Goal: Task Accomplishment & Management: Manage account settings

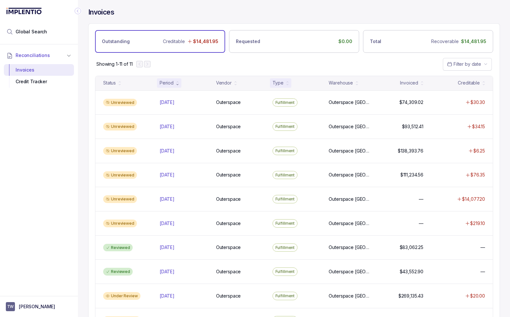
click at [279, 83] on div "Type" at bounding box center [277, 83] width 11 height 6
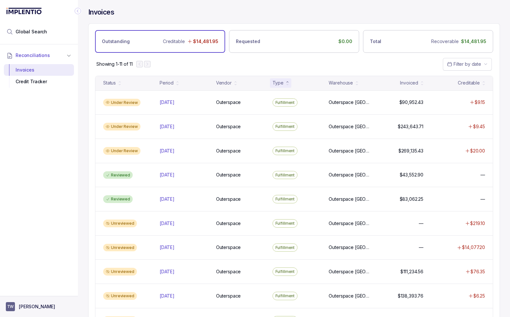
click at [28, 309] on p "[PERSON_NAME]" at bounding box center [37, 307] width 36 height 6
click at [26, 291] on p "Logout" at bounding box center [43, 293] width 54 height 6
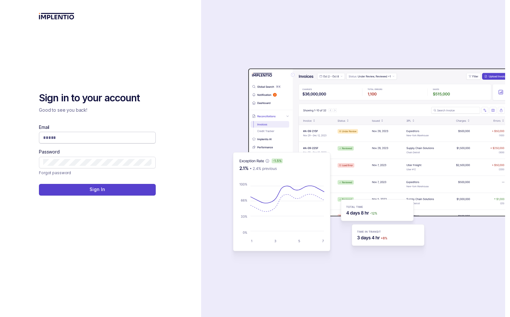
click at [98, 136] on input "Email" at bounding box center [97, 138] width 108 height 6
type input "**********"
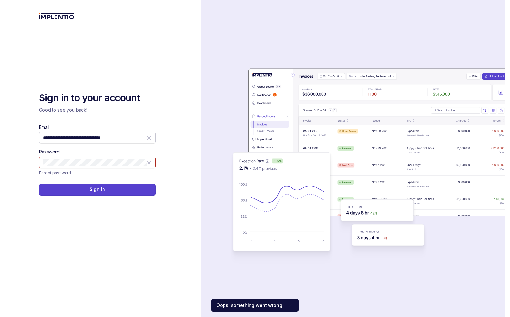
click at [148, 136] on icon at bounding box center [149, 138] width 6 height 6
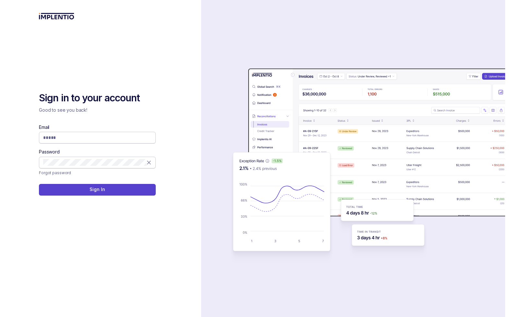
click at [148, 159] on span at bounding box center [97, 162] width 108 height 6
click at [152, 164] on span at bounding box center [97, 163] width 117 height 12
click at [150, 162] on icon at bounding box center [149, 162] width 6 height 6
drag, startPoint x: 90, startPoint y: 134, endPoint x: 95, endPoint y: 135, distance: 4.8
click at [91, 134] on span at bounding box center [97, 138] width 117 height 12
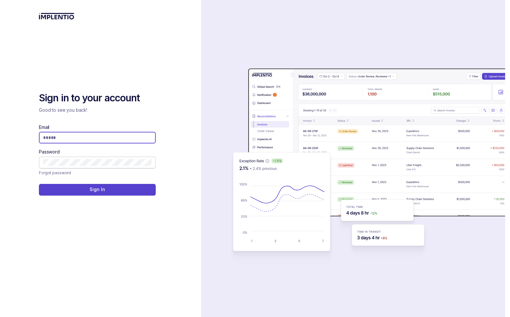
click at [94, 140] on input "Email" at bounding box center [97, 138] width 108 height 6
click at [0, 317] on com-1password-button at bounding box center [0, 317] width 0 height 0
type input "**********"
